Goal: Information Seeking & Learning: Learn about a topic

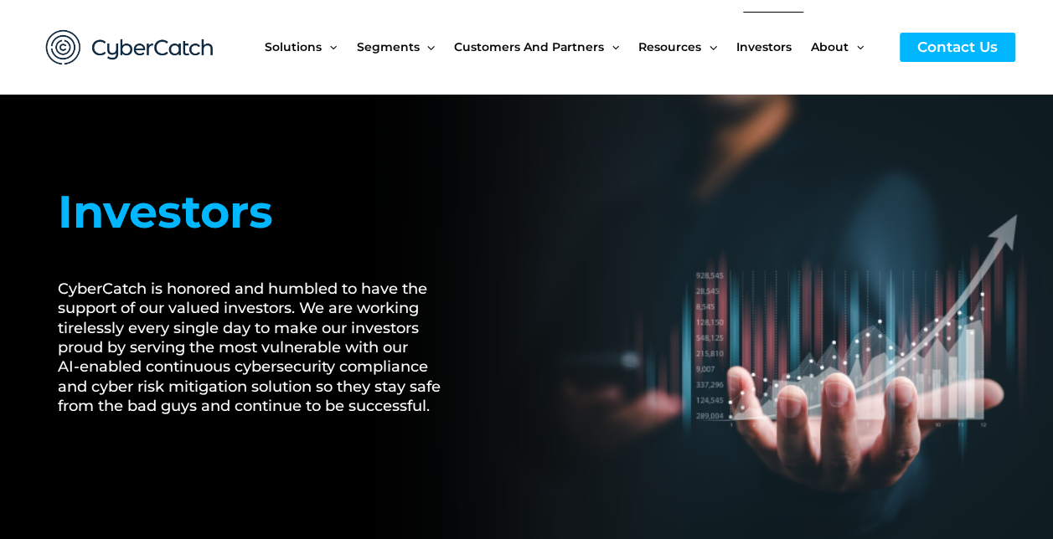
click at [779, 46] on span "Investors" at bounding box center [763, 47] width 55 height 70
click at [758, 38] on span "Investors" at bounding box center [763, 47] width 55 height 70
click at [761, 44] on span "Investors" at bounding box center [763, 47] width 55 height 70
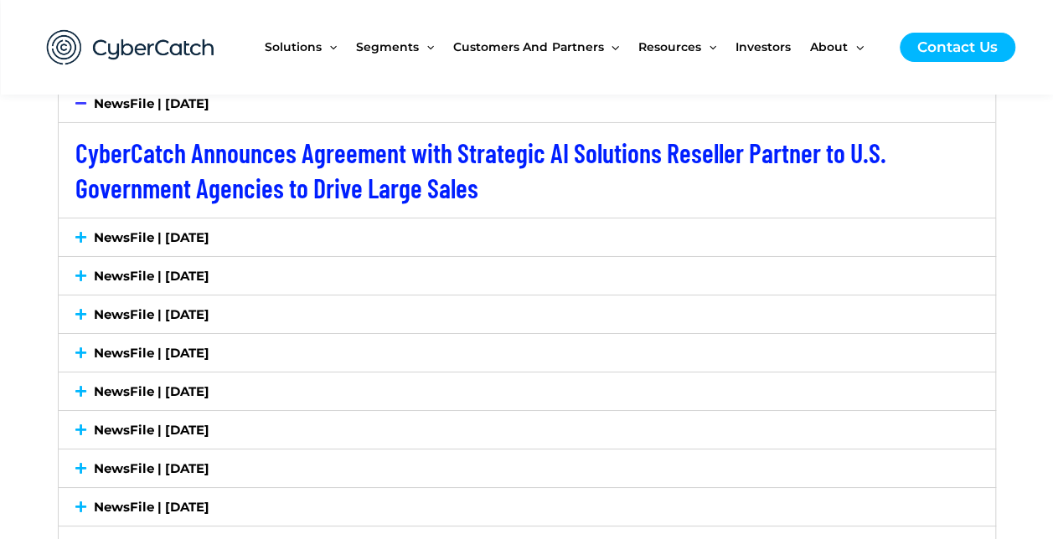
scroll to position [2766, 0]
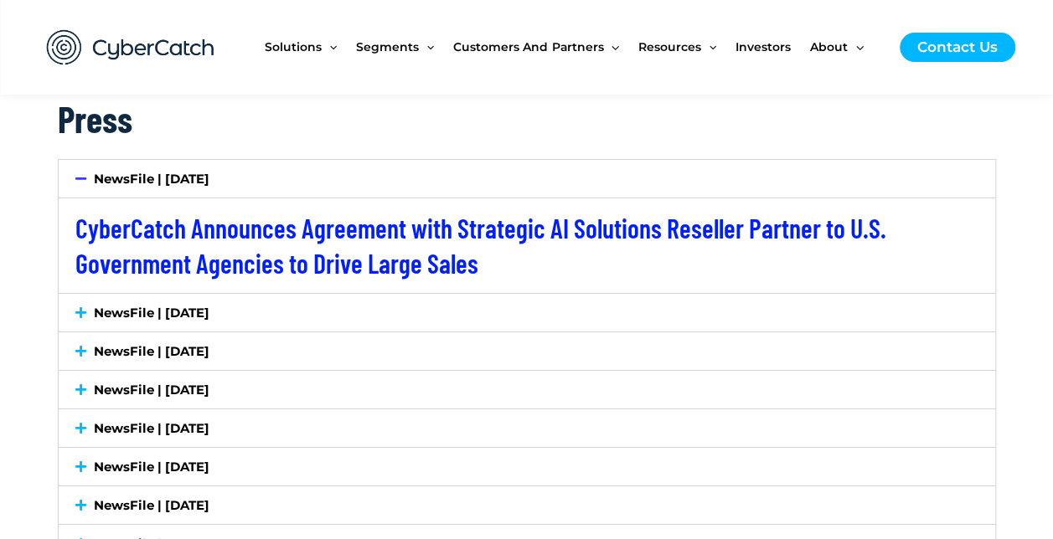
click at [84, 318] on div "NewsFile | [DATE]" at bounding box center [527, 313] width 936 height 38
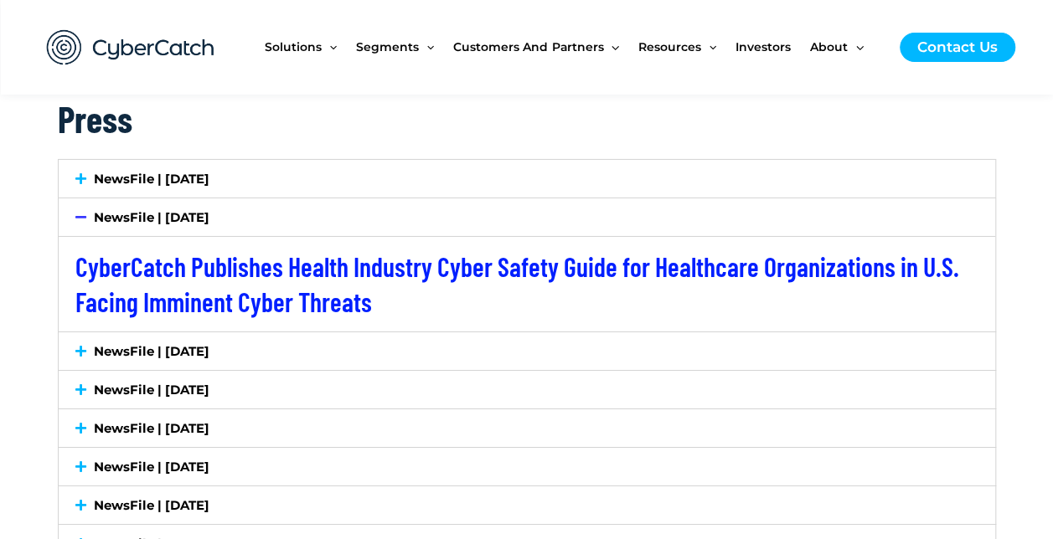
click at [75, 349] on icon at bounding box center [80, 351] width 11 height 13
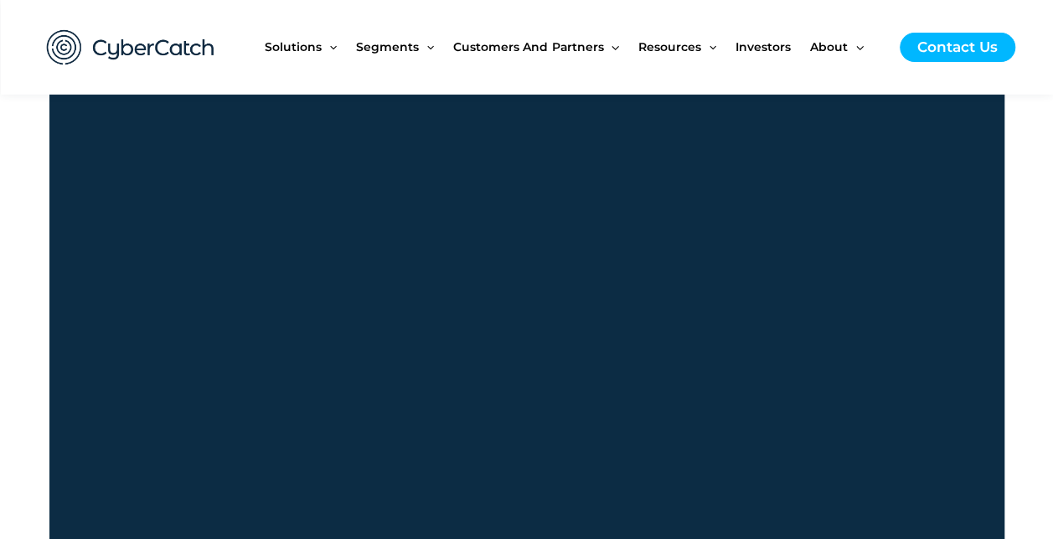
scroll to position [1408, 0]
